Goal: Check status: Check status

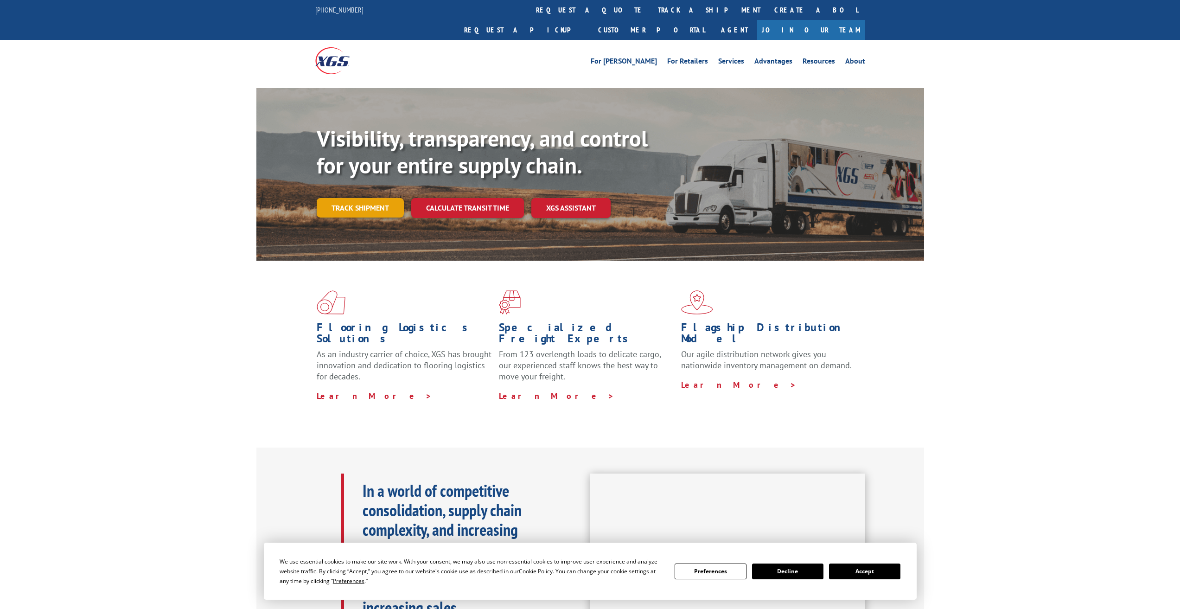
click at [381, 198] on link "Track shipment" at bounding box center [360, 207] width 87 height 19
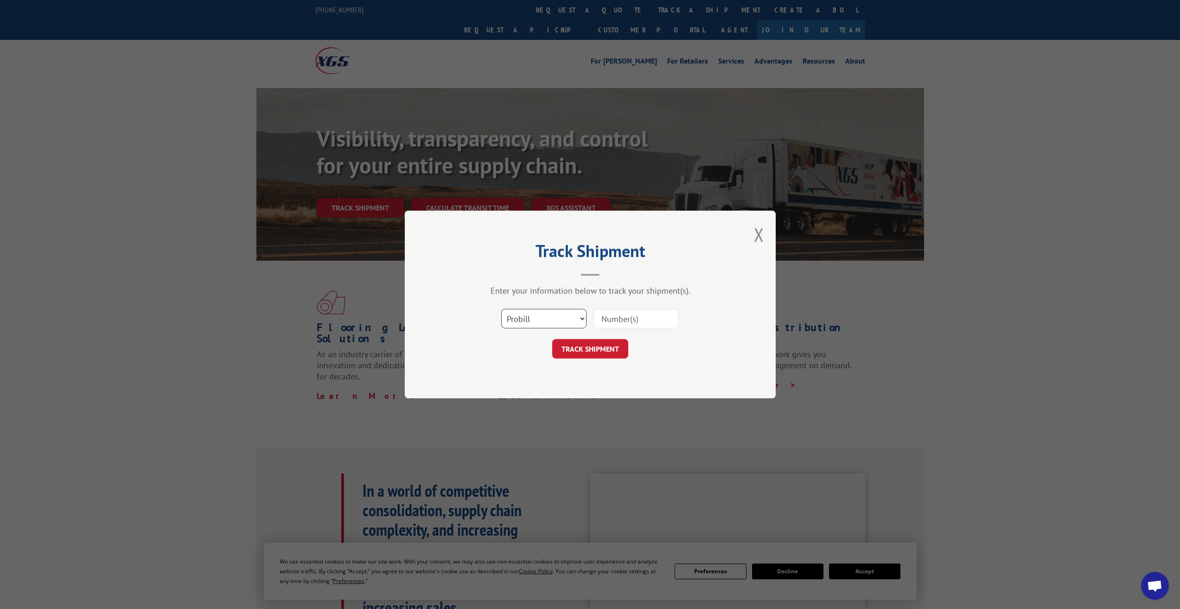
click at [554, 315] on select "Select category... Probill BOL PO" at bounding box center [543, 318] width 85 height 19
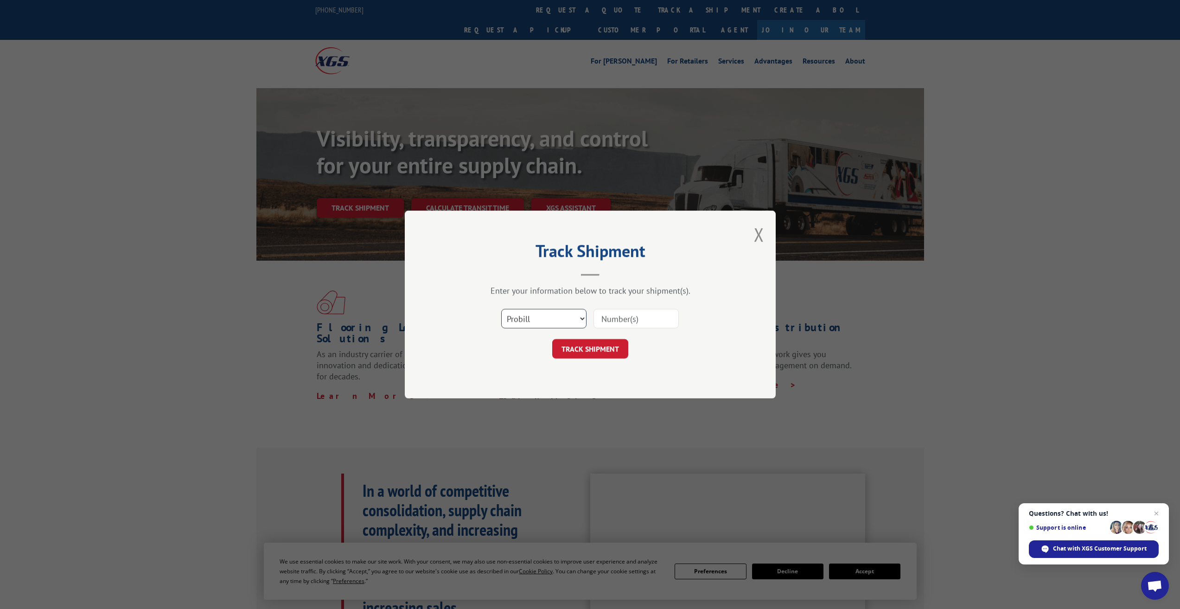
select select "bol"
click at [501, 309] on select "Select category... Probill BOL PO" at bounding box center [543, 318] width 85 height 19
click at [642, 319] on input at bounding box center [636, 318] width 85 height 19
type input "20250924"
click at [619, 350] on button "TRACK SHIPMENT" at bounding box center [590, 348] width 76 height 19
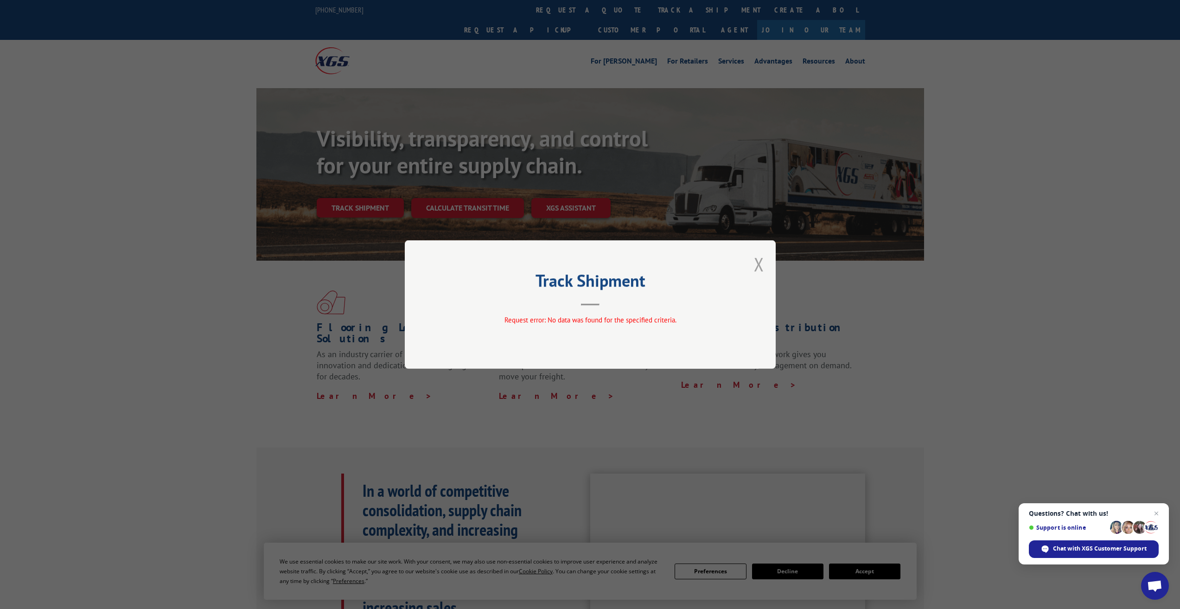
click at [762, 267] on button "Close modal" at bounding box center [759, 264] width 10 height 25
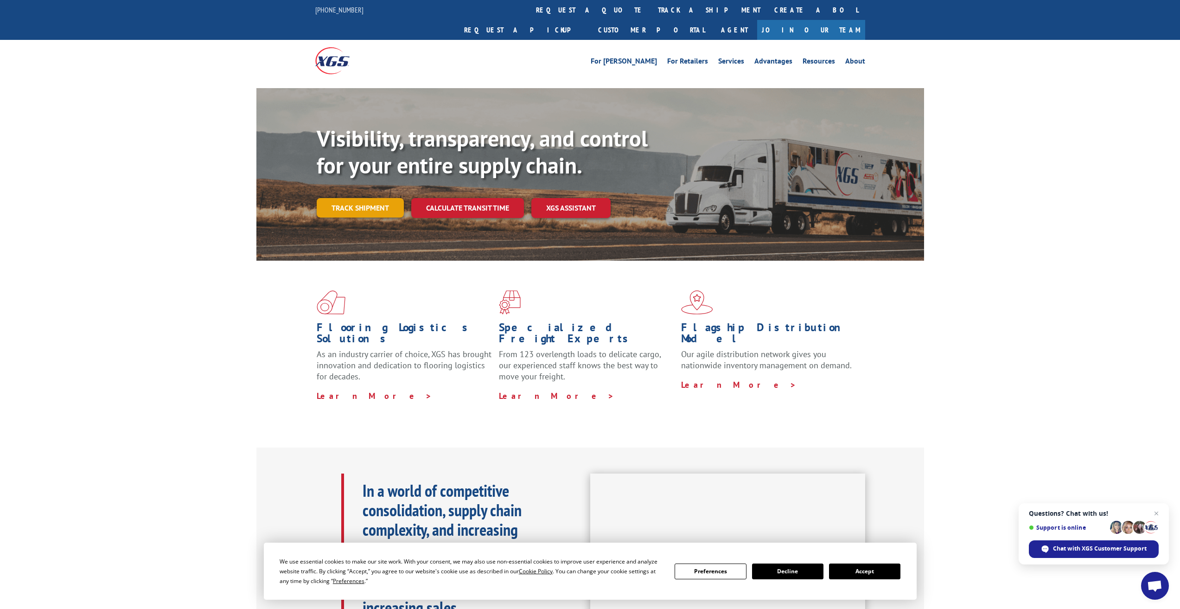
click at [348, 198] on link "Track shipment" at bounding box center [360, 207] width 87 height 19
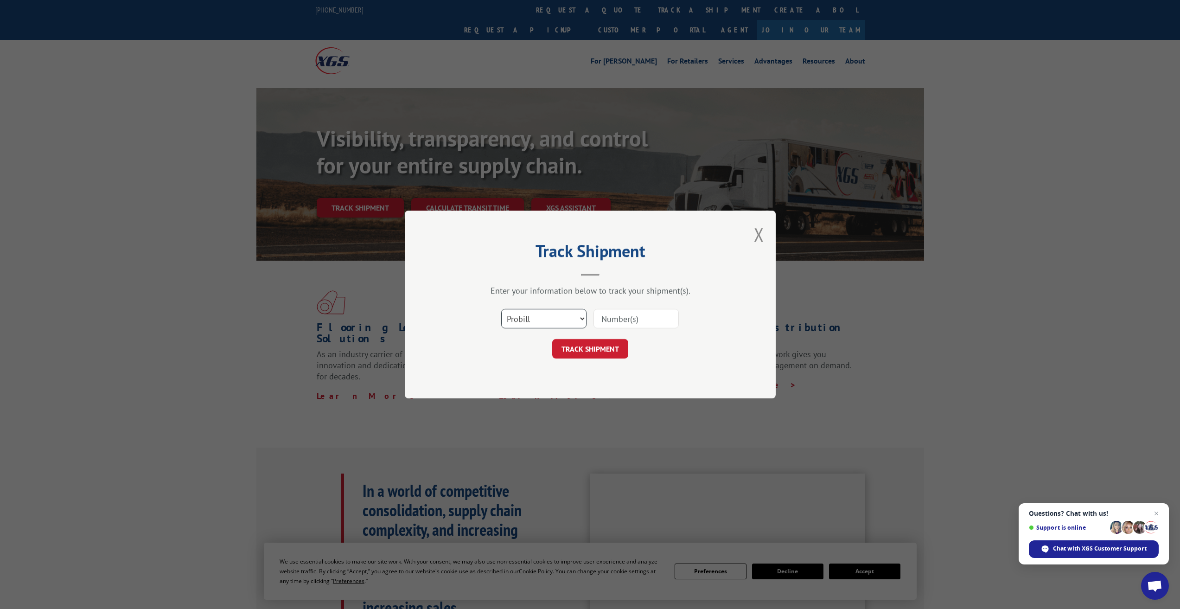
click at [571, 319] on select "Select category... Probill BOL PO" at bounding box center [543, 318] width 85 height 19
select select "bol"
click at [501, 309] on select "Select category... Probill BOL PO" at bounding box center [543, 318] width 85 height 19
drag, startPoint x: 630, startPoint y: 320, endPoint x: 634, endPoint y: 329, distance: 10.4
click at [630, 320] on input at bounding box center [636, 318] width 85 height 19
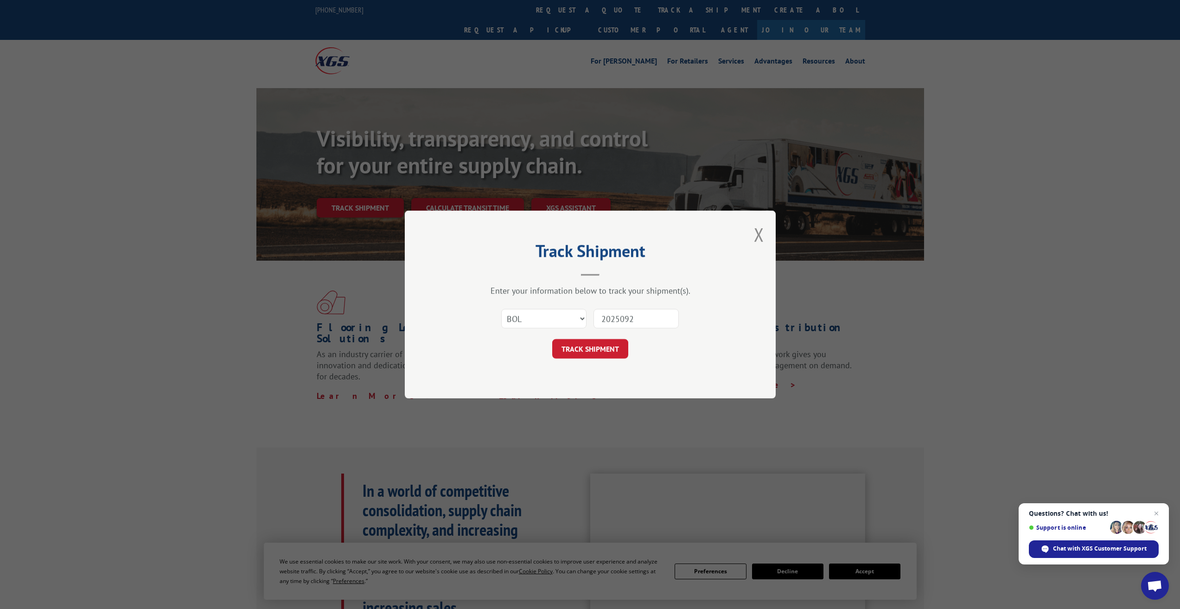
type input "20250922"
click button "TRACK SHIPMENT" at bounding box center [590, 348] width 76 height 19
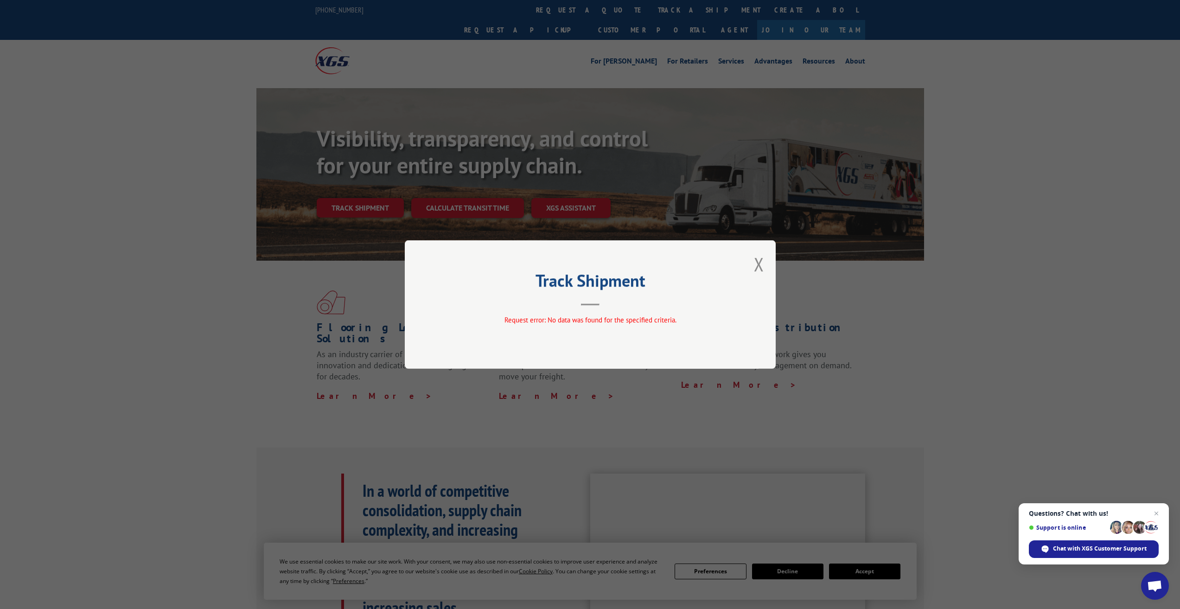
click at [753, 263] on div "Track Shipment Request error: No data was found for the specified criteria." at bounding box center [590, 304] width 371 height 128
click at [754, 263] on button "Close modal" at bounding box center [759, 264] width 10 height 25
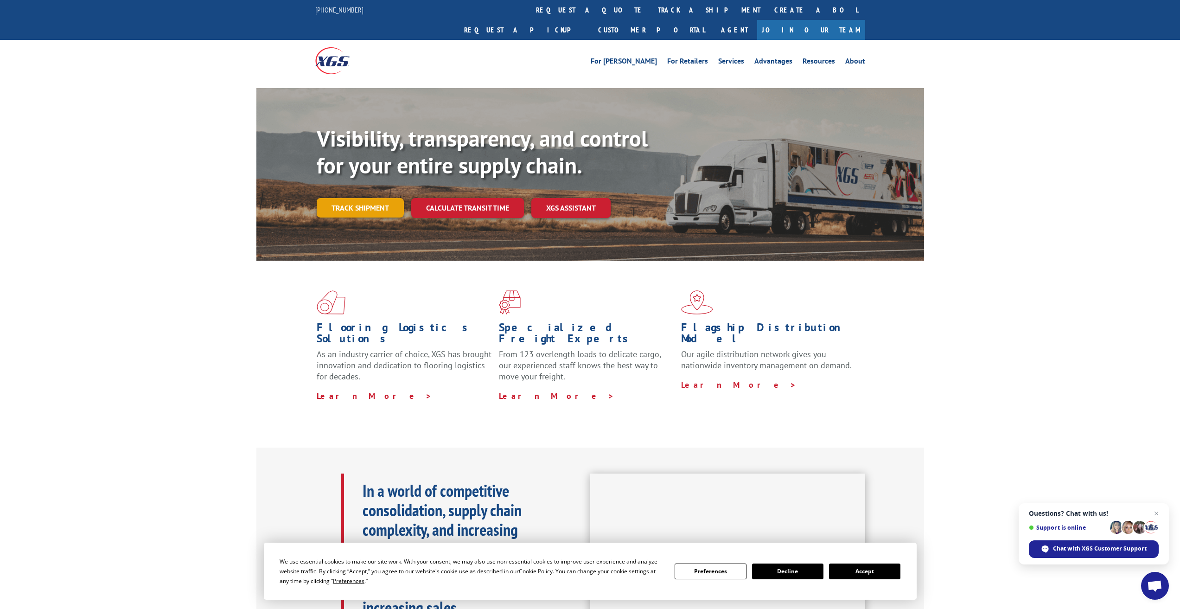
click at [377, 198] on link "Track shipment" at bounding box center [360, 207] width 87 height 19
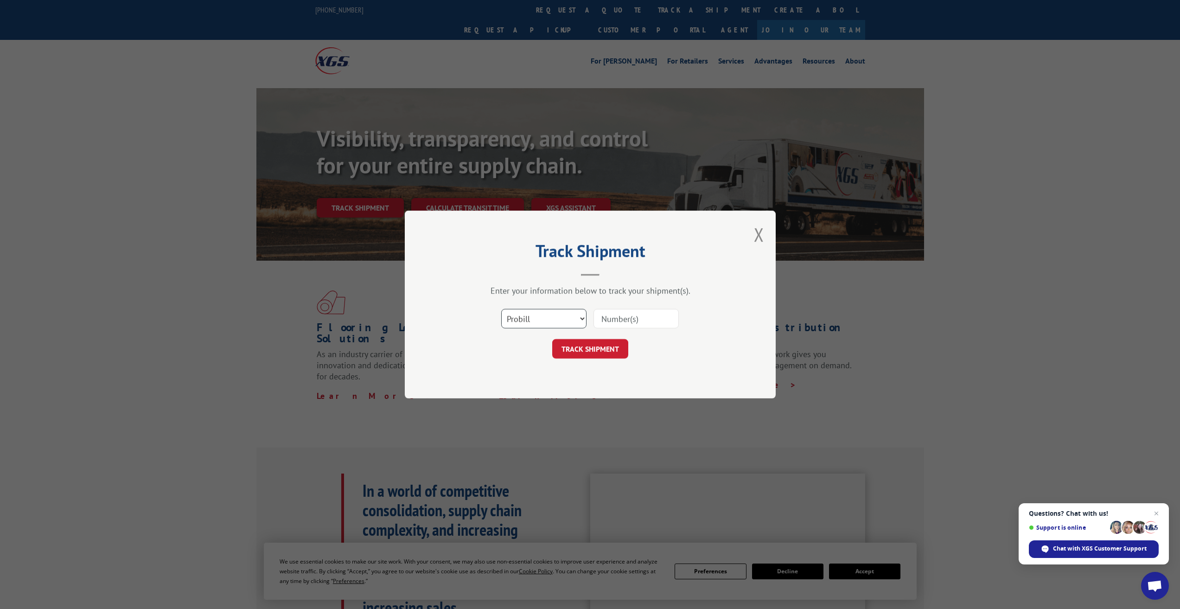
click at [552, 314] on select "Select category... Probill BOL PO" at bounding box center [543, 318] width 85 height 19
select select "bol"
click at [501, 309] on select "Select category... Probill BOL PO" at bounding box center [543, 318] width 85 height 19
click at [626, 317] on input at bounding box center [636, 318] width 85 height 19
type input "GT20250922"
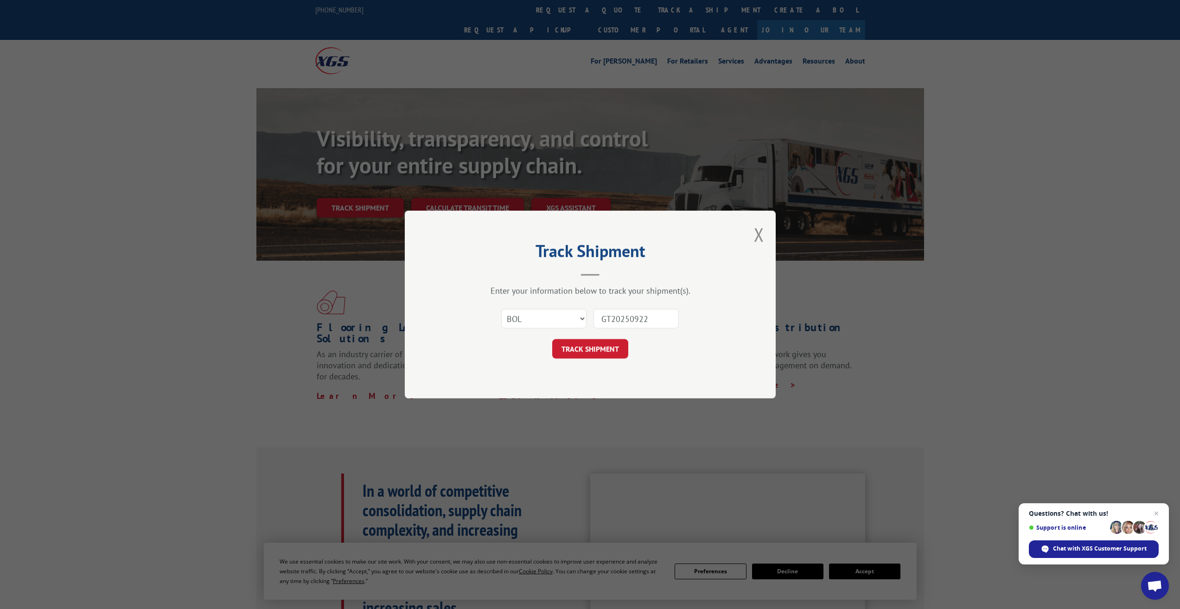
click button "TRACK SHIPMENT" at bounding box center [590, 348] width 76 height 19
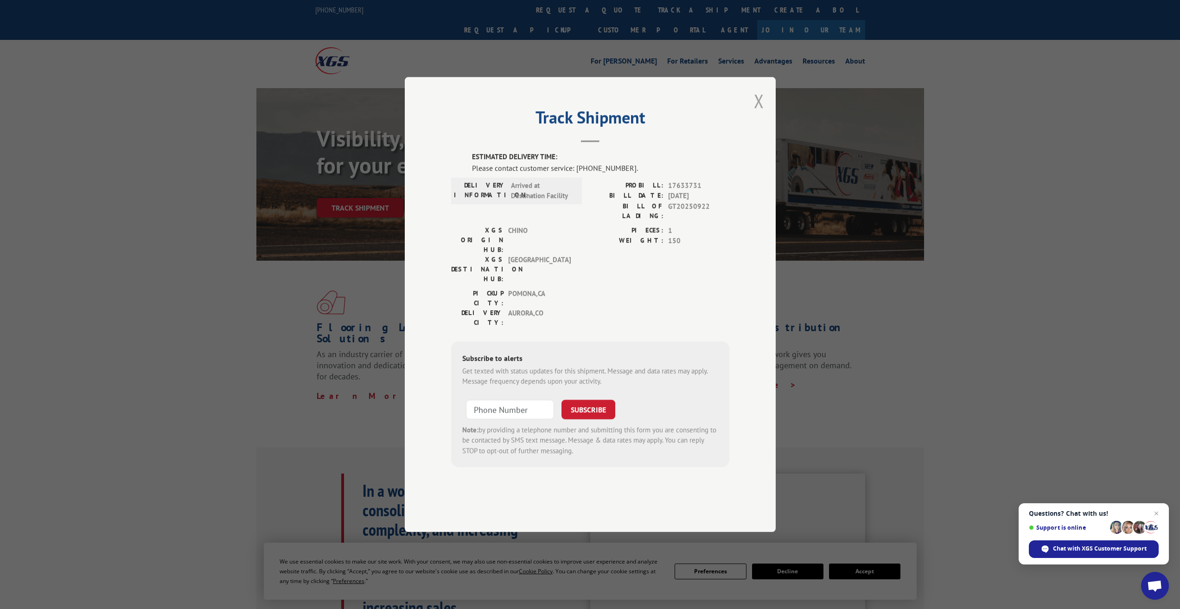
click at [760, 113] on button "Close modal" at bounding box center [759, 101] width 10 height 25
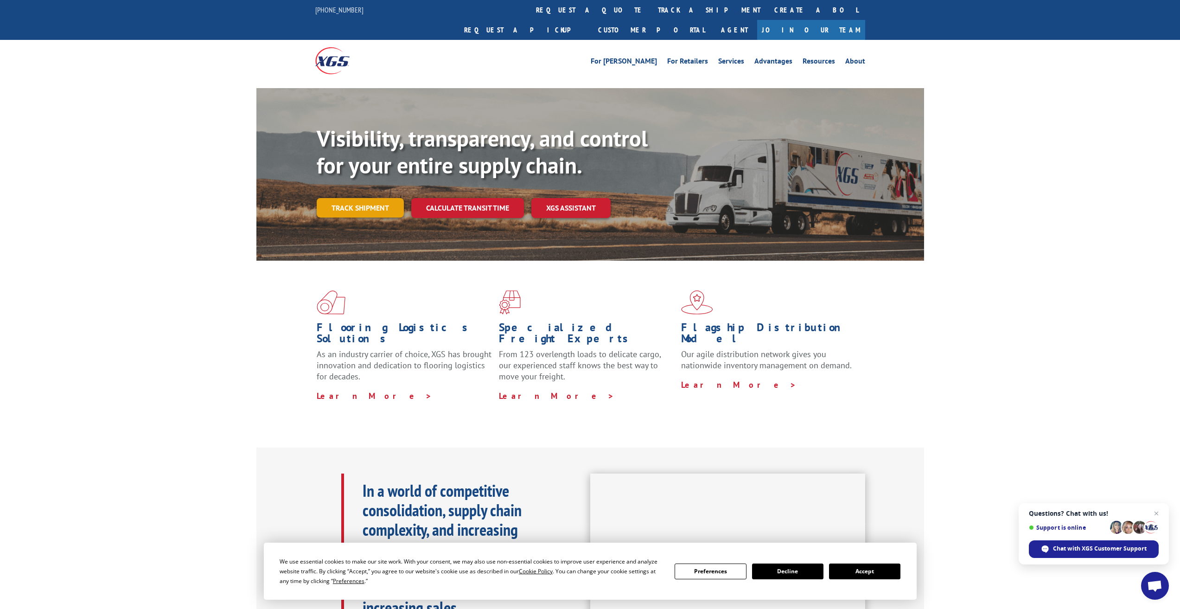
click at [359, 198] on link "Track shipment" at bounding box center [360, 207] width 87 height 19
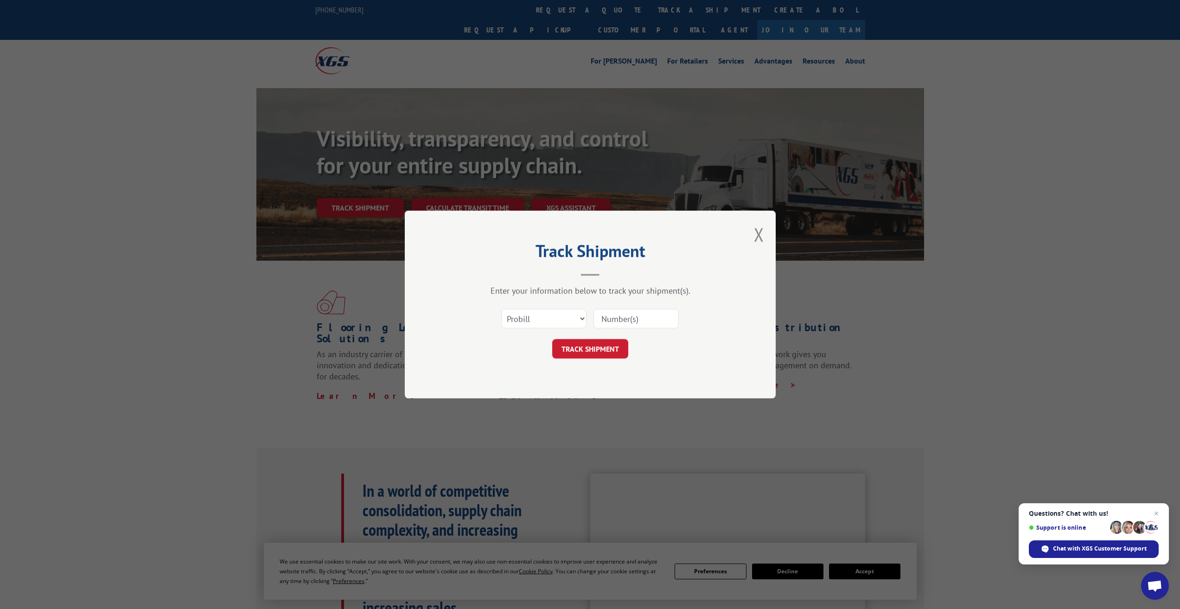
drag, startPoint x: 519, startPoint y: 329, endPoint x: 525, endPoint y: 321, distance: 10.3
click at [520, 328] on div "Select category... Probill BOL PO" at bounding box center [544, 318] width 84 height 21
click at [525, 321] on select "Select category... Probill BOL PO" at bounding box center [543, 318] width 85 height 19
select select "bol"
click at [501, 309] on select "Select category... Probill BOL PO" at bounding box center [543, 318] width 85 height 19
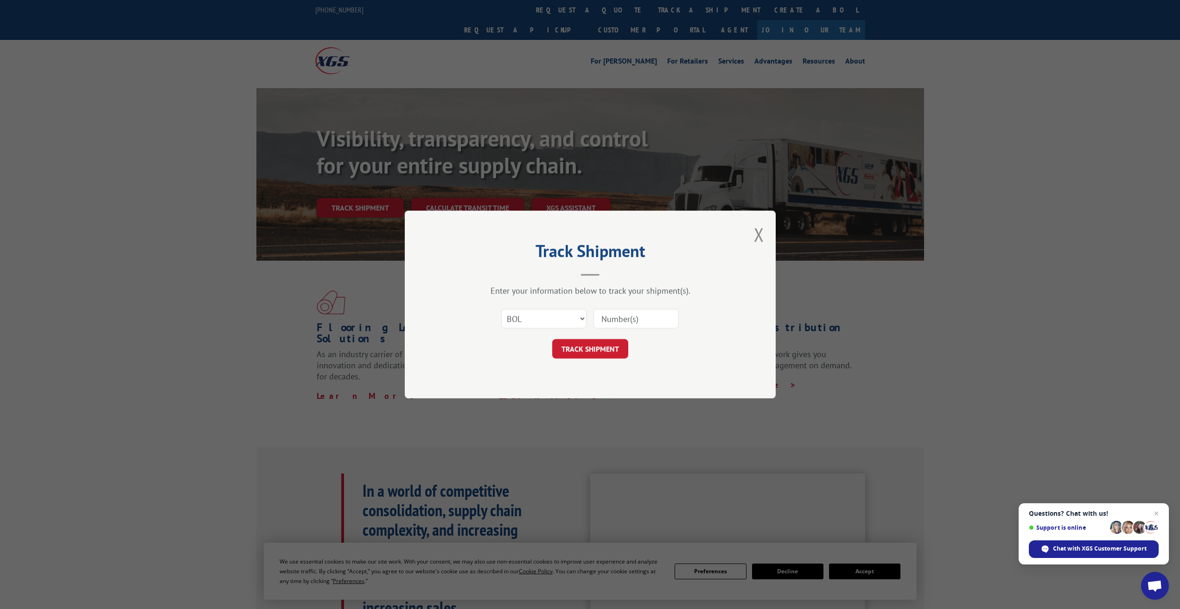
click at [628, 319] on input at bounding box center [636, 318] width 85 height 19
type input "GT20250924"
click at [586, 349] on button "TRACK SHIPMENT" at bounding box center [590, 348] width 76 height 19
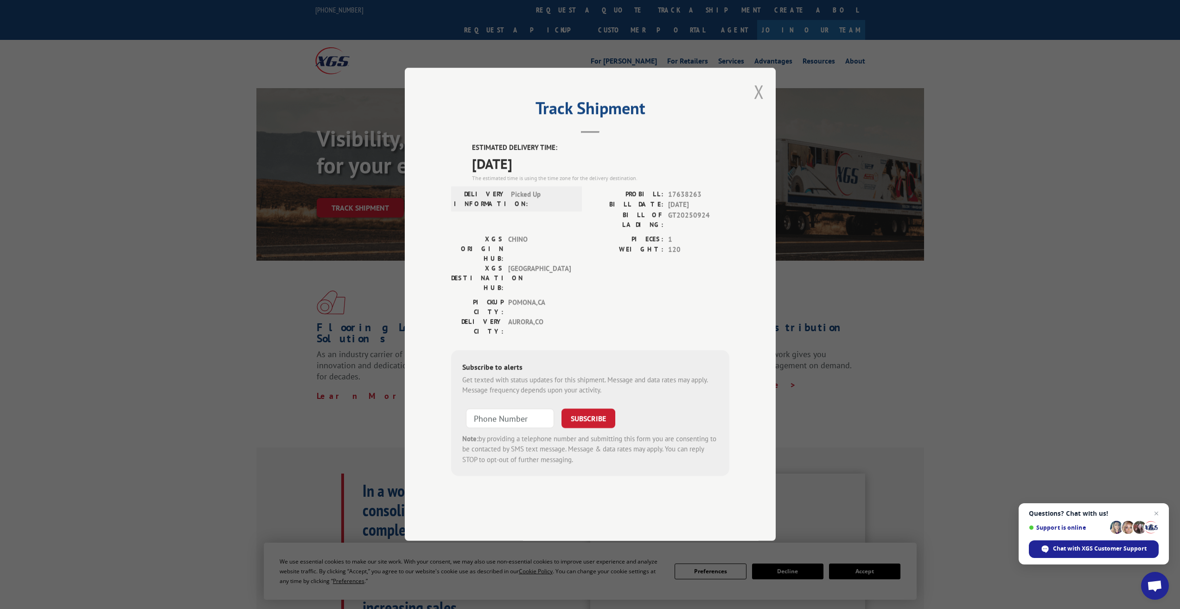
click at [762, 104] on button "Close modal" at bounding box center [759, 91] width 10 height 25
